Goal: Information Seeking & Learning: Learn about a topic

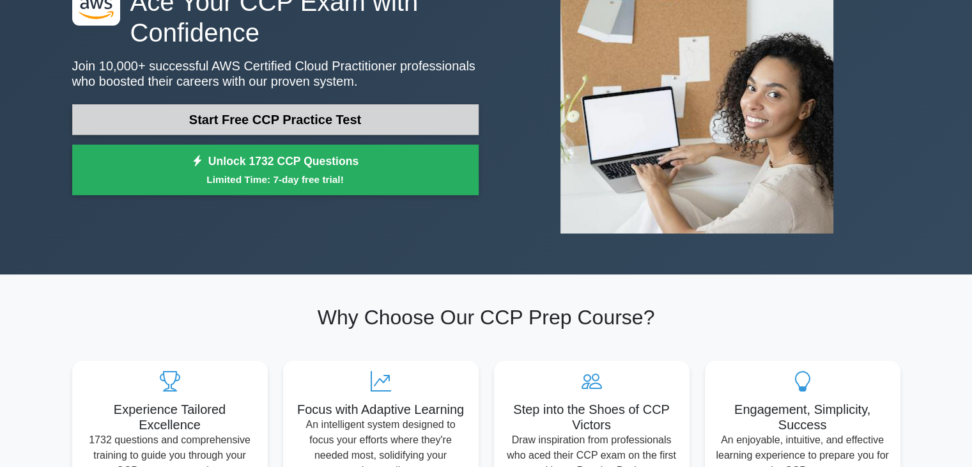
click at [421, 125] on link "Start Free CCP Practice Test" at bounding box center [275, 119] width 407 height 31
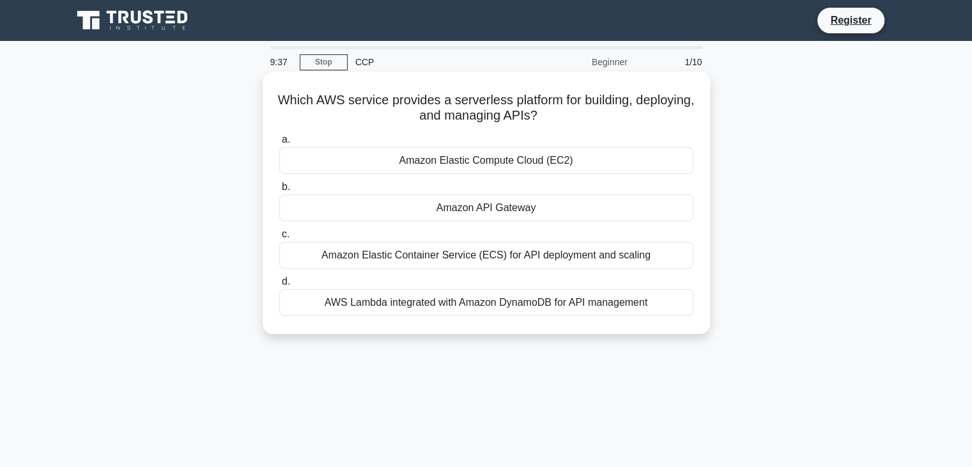
click at [511, 258] on div "Amazon Elastic Container Service (ECS) for API deployment and scaling" at bounding box center [486, 255] width 414 height 27
click at [279, 238] on input "c. Amazon Elastic Container Service (ECS) for API deployment and scaling" at bounding box center [279, 234] width 0 height 8
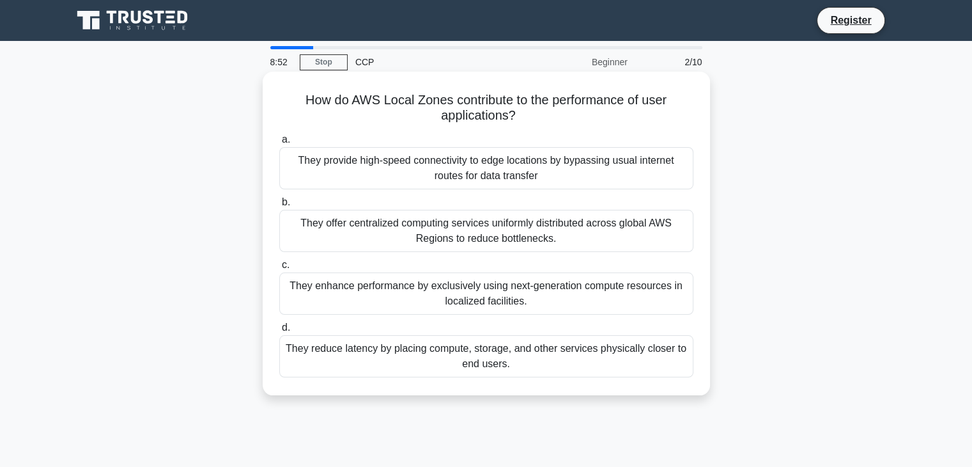
click at [511, 285] on div "They enhance performance by exclusively using next-generation compute resources…" at bounding box center [486, 293] width 414 height 42
click at [279, 269] on input "c. They enhance performance by exclusively using next-generation compute resour…" at bounding box center [279, 265] width 0 height 8
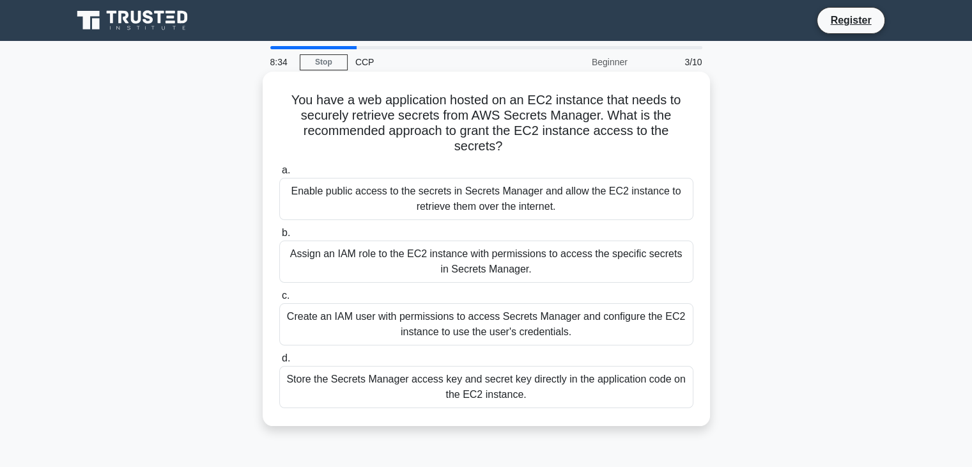
click at [540, 251] on div "Assign an IAM role to the EC2 instance with permissions to access the specific …" at bounding box center [486, 261] width 414 height 42
click at [279, 237] on input "b. Assign an IAM role to the EC2 instance with permissions to access the specif…" at bounding box center [279, 233] width 0 height 8
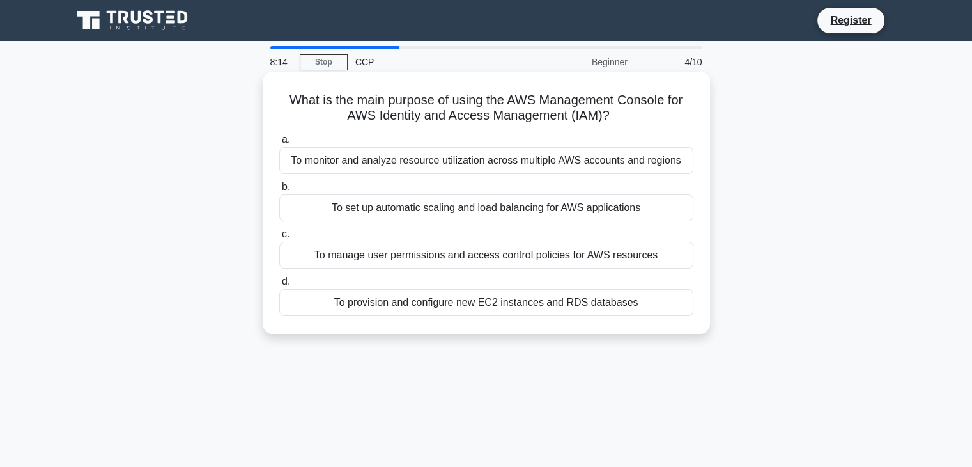
click at [570, 258] on div "To manage user permissions and access control policies for AWS resources" at bounding box center [486, 255] width 414 height 27
click at [279, 238] on input "c. To manage user permissions and access control policies for AWS resources" at bounding box center [279, 234] width 0 height 8
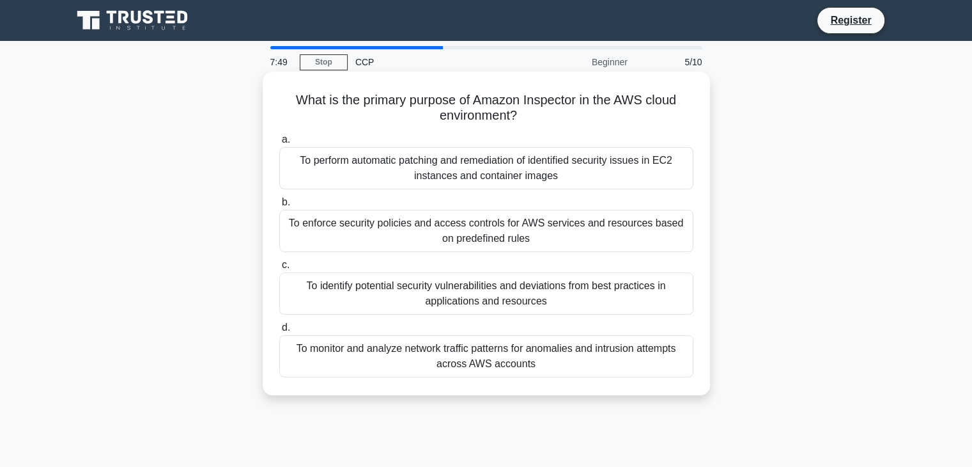
click at [570, 183] on div "To perform automatic patching and remediation of identified security issues in …" at bounding box center [486, 168] width 414 height 42
click at [279, 144] on input "a. To perform automatic patching and remediation of identified security issues …" at bounding box center [279, 140] width 0 height 8
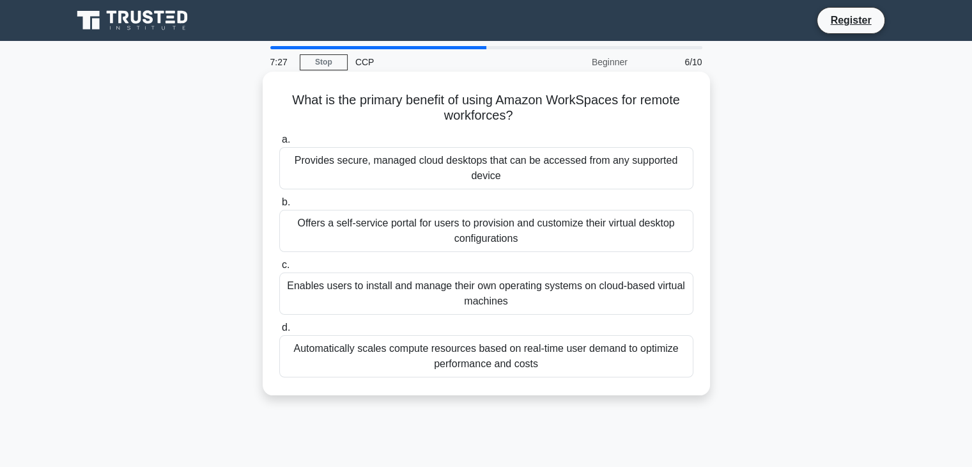
click at [546, 155] on div "Provides secure, managed cloud desktops that can be accessed from any supported…" at bounding box center [486, 168] width 414 height 42
click at [279, 144] on input "a. Provides secure, managed cloud desktops that can be accessed from any suppor…" at bounding box center [279, 140] width 0 height 8
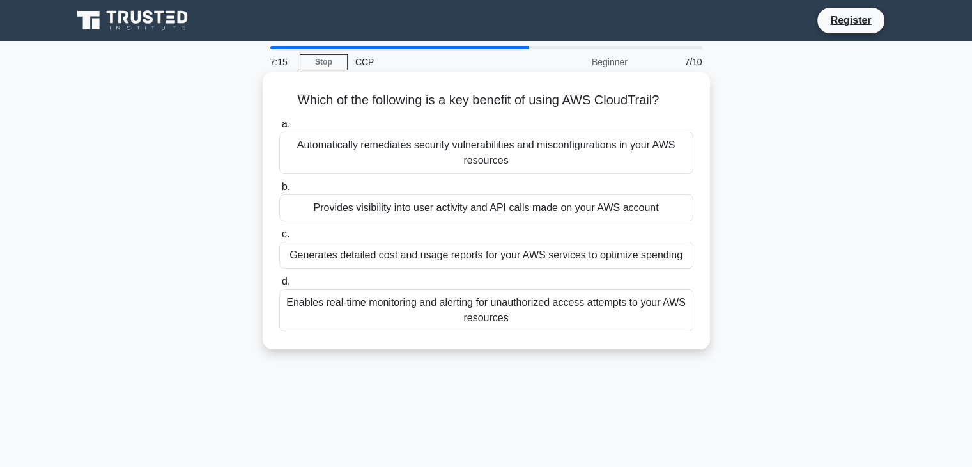
click at [495, 214] on div "Provides visibility into user activity and API calls made on your AWS account" at bounding box center [486, 207] width 414 height 27
click at [279, 191] on input "b. Provides visibility into user activity and API calls made on your AWS account" at bounding box center [279, 187] width 0 height 8
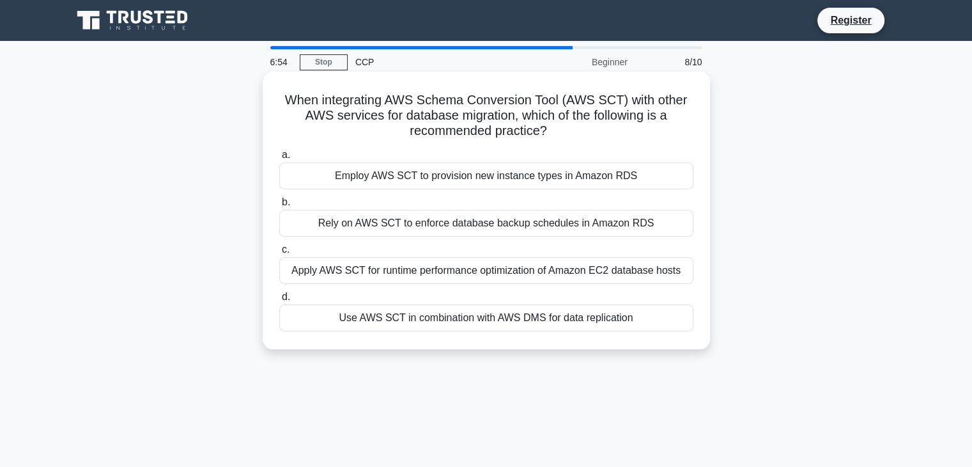
click at [481, 224] on div "Rely on AWS SCT to enforce database backup schedules in Amazon RDS" at bounding box center [486, 223] width 414 height 27
click at [279, 207] on input "b. Rely on AWS SCT to enforce database backup schedules in Amazon RDS" at bounding box center [279, 202] width 0 height 8
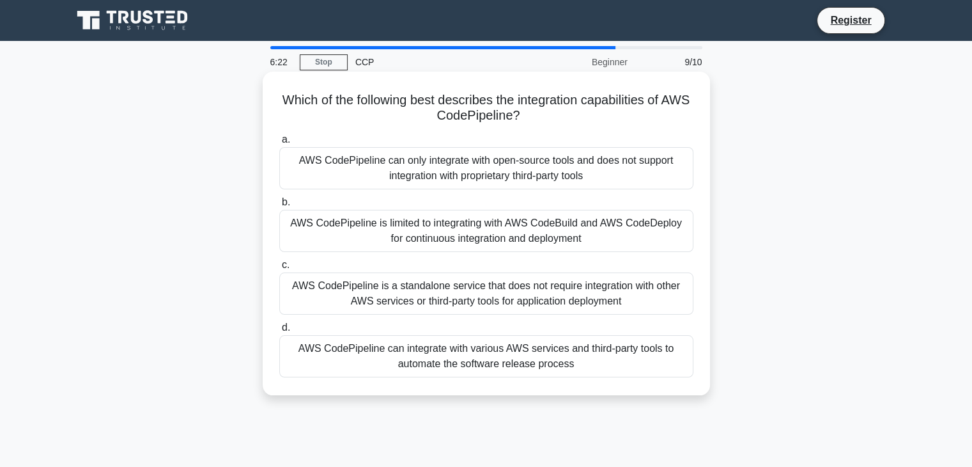
click at [491, 361] on div "AWS CodePipeline can integrate with various AWS services and third-party tools …" at bounding box center [486, 356] width 414 height 42
click at [279, 332] on input "d. AWS CodePipeline can integrate with various AWS services and third-party too…" at bounding box center [279, 328] width 0 height 8
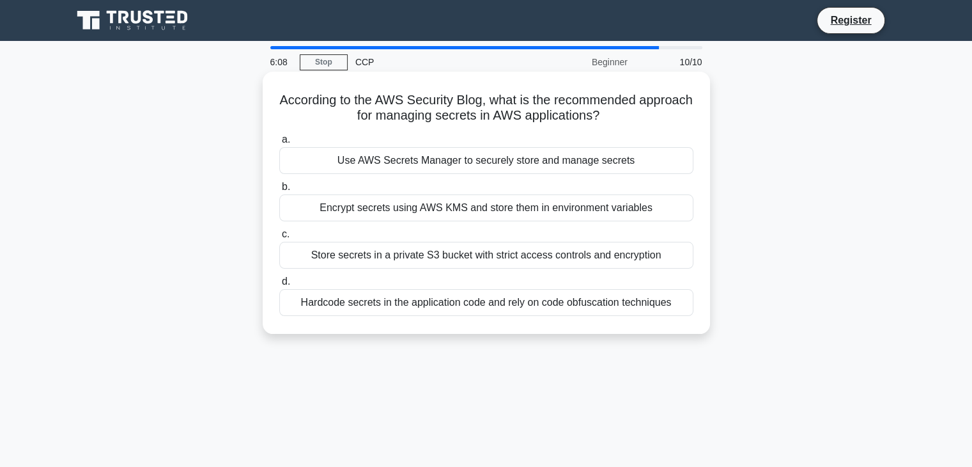
click at [527, 160] on div "Use AWS Secrets Manager to securely store and manage secrets" at bounding box center [486, 160] width 414 height 27
click at [279, 144] on input "a. Use AWS Secrets Manager to securely store and manage secrets" at bounding box center [279, 140] width 0 height 8
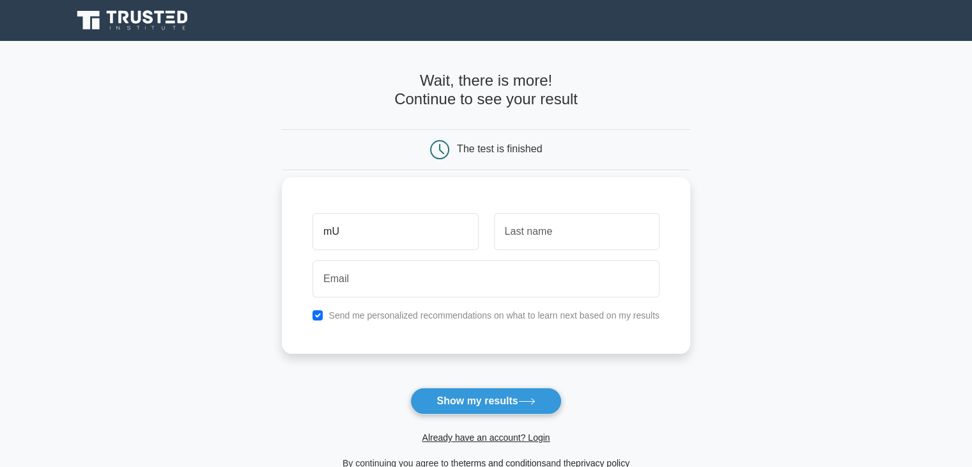
type input "m"
type input "[DEMOGRAPHIC_DATA]"
type input "f"
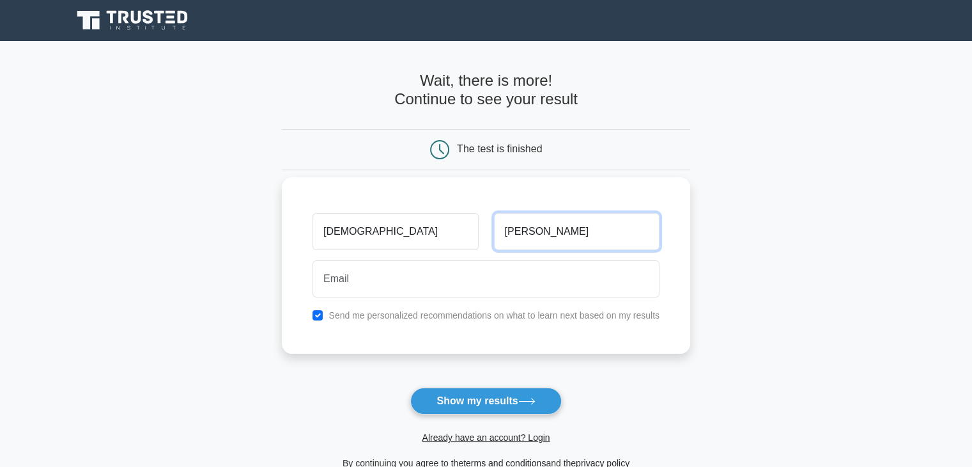
type input "[PERSON_NAME]"
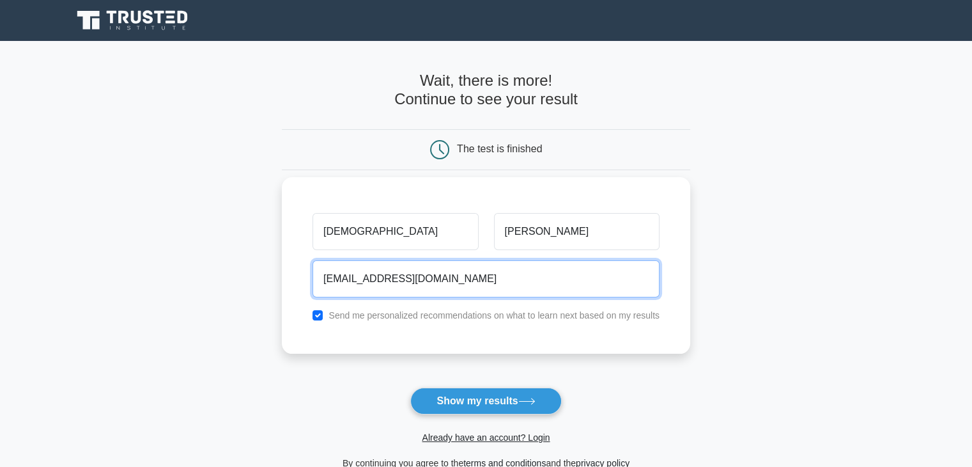
type input "[EMAIL_ADDRESS][DOMAIN_NAME]"
click at [410, 387] on button "Show my results" at bounding box center [485, 400] width 151 height 27
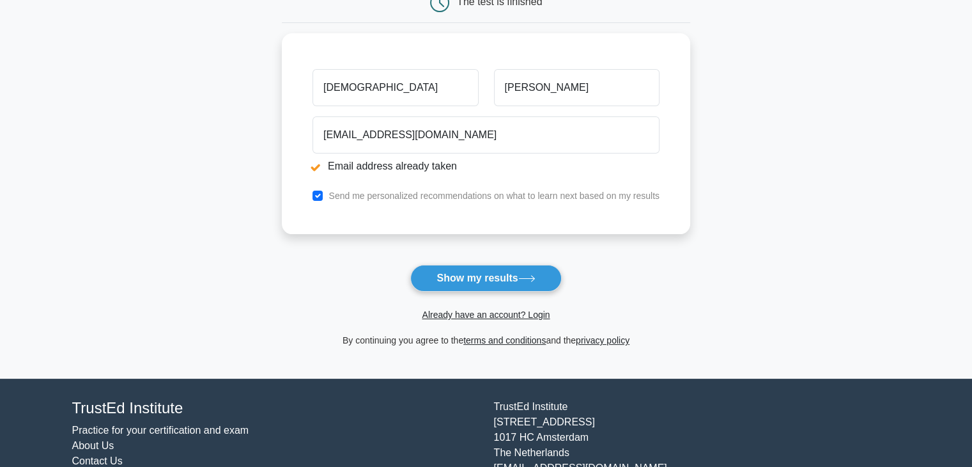
scroll to position [196, 0]
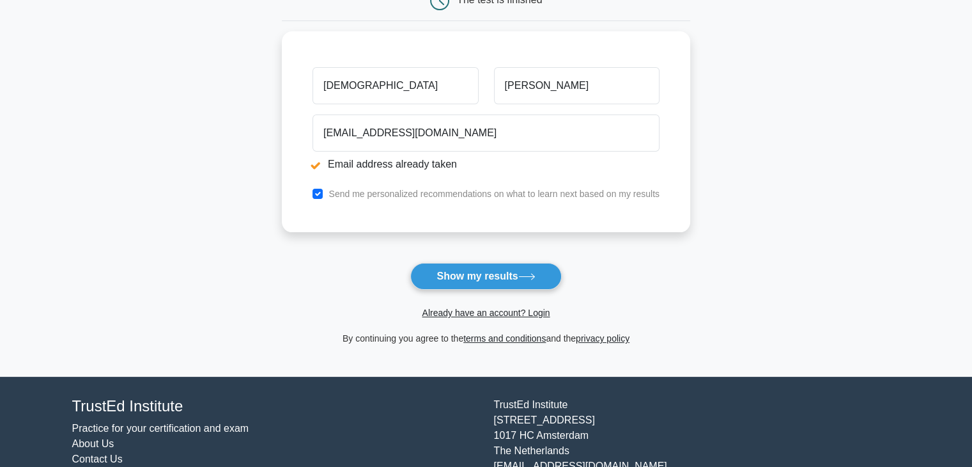
click at [499, 305] on span "Already have an account? Login" at bounding box center [486, 312] width 398 height 15
click at [496, 311] on link "Already have an account? Login" at bounding box center [486, 313] width 128 height 10
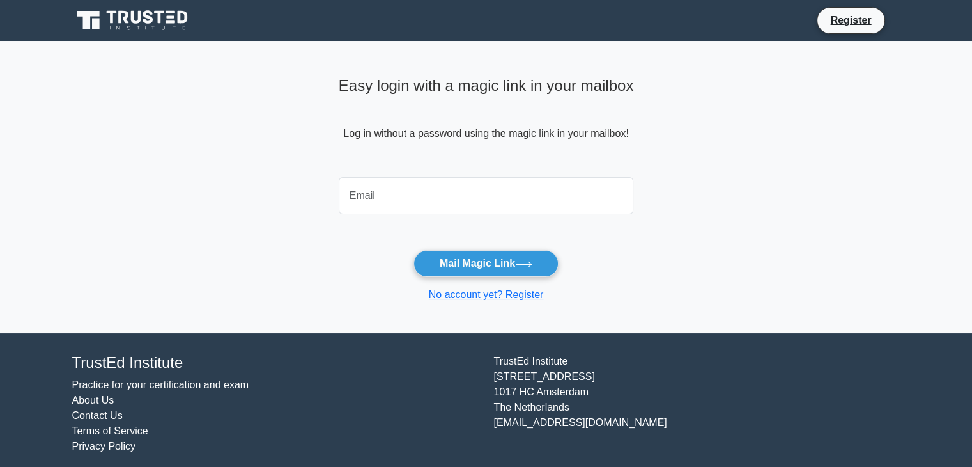
click at [455, 171] on div "Easy login with a magic link in your mailbox Log in without a password using th…" at bounding box center [486, 122] width 295 height 100
click at [455, 177] on input "email" at bounding box center [486, 195] width 295 height 37
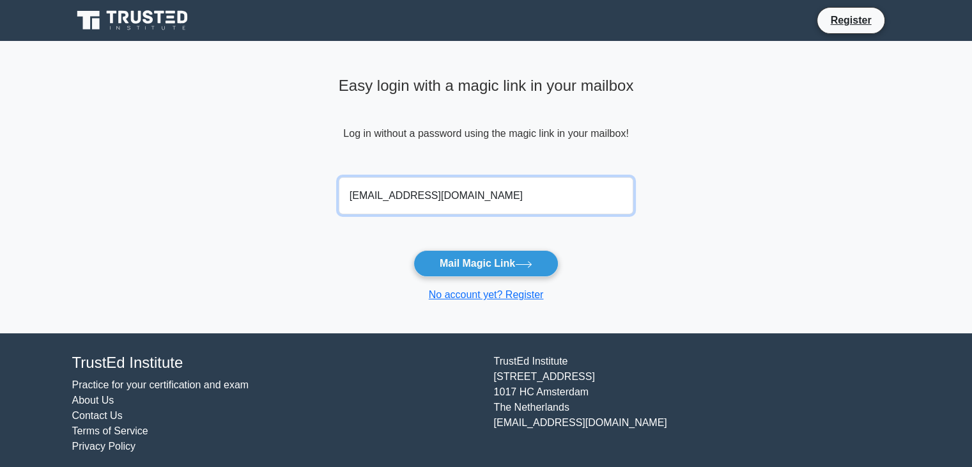
type input "[EMAIL_ADDRESS][DOMAIN_NAME]"
click at [414, 250] on button "Mail Magic Link" at bounding box center [486, 263] width 145 height 27
